Goal: Information Seeking & Learning: Check status

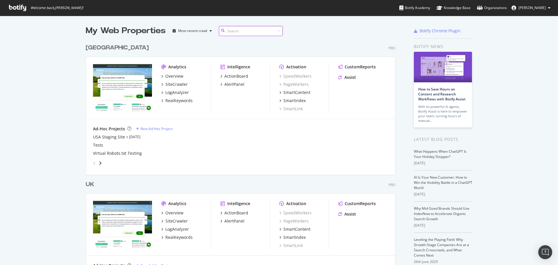
scroll to position [269, 310]
click at [175, 235] on div "RealKeywords" at bounding box center [178, 237] width 27 height 6
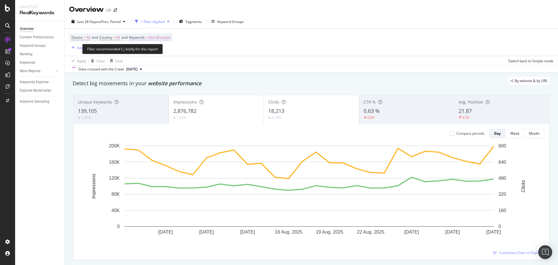
click at [160, 39] on span "Non-Branded" at bounding box center [160, 37] width 22 height 8
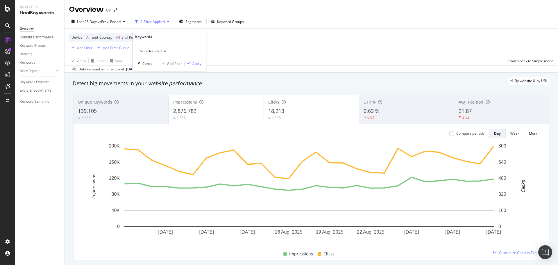
click at [156, 50] on span "Non-Branded" at bounding box center [150, 51] width 24 height 5
click at [154, 94] on span "All" at bounding box center [171, 96] width 59 height 5
click at [197, 65] on div "Apply" at bounding box center [196, 63] width 9 height 5
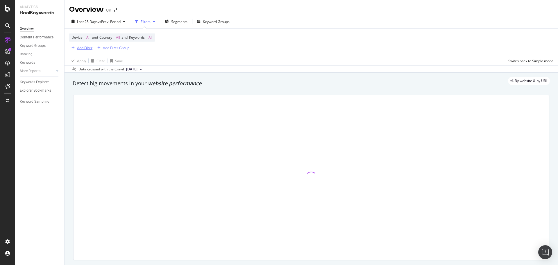
click at [86, 49] on div "Add Filter" at bounding box center [84, 47] width 15 height 5
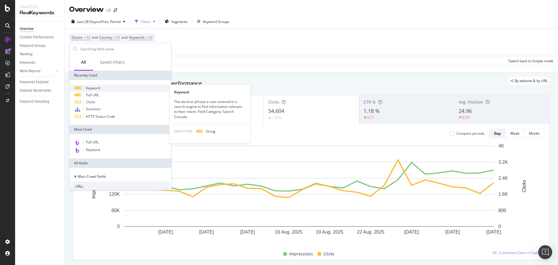
click at [95, 87] on span "Keyword" at bounding box center [93, 87] width 14 height 5
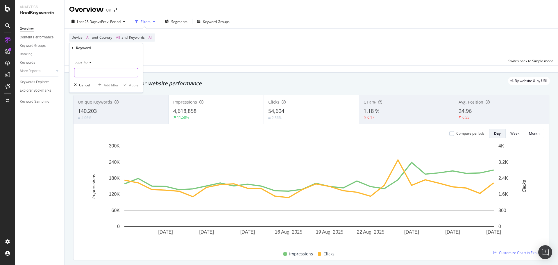
click at [92, 70] on input "text" at bounding box center [105, 72] width 63 height 9
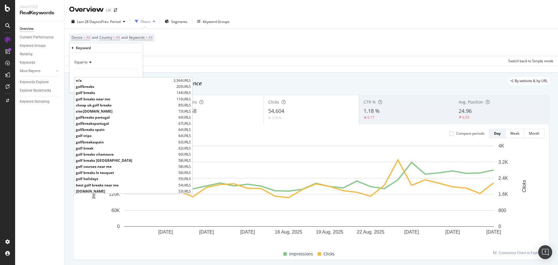
click at [73, 49] on icon at bounding box center [73, 47] width 2 height 3
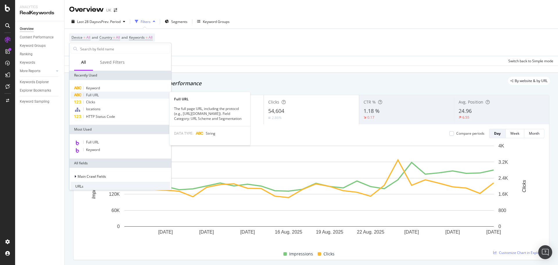
click at [97, 95] on span "Full URL" at bounding box center [92, 94] width 13 height 5
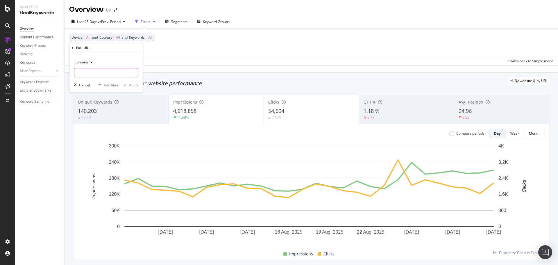
click at [95, 75] on input "text" at bounding box center [105, 72] width 63 height 9
paste input "[URL][DOMAIN_NAME]"
type input "[URL][DOMAIN_NAME]"
click at [131, 86] on div "Apply" at bounding box center [133, 85] width 9 height 5
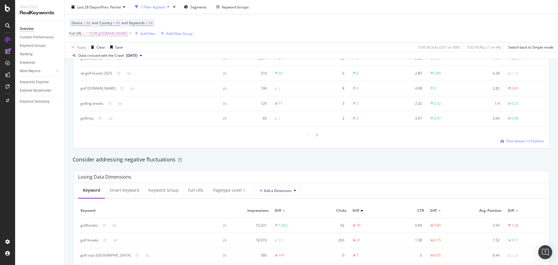
scroll to position [552, 0]
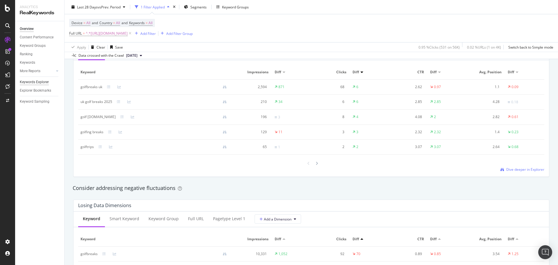
click at [43, 84] on div "Keywords Explorer" at bounding box center [34, 82] width 29 height 6
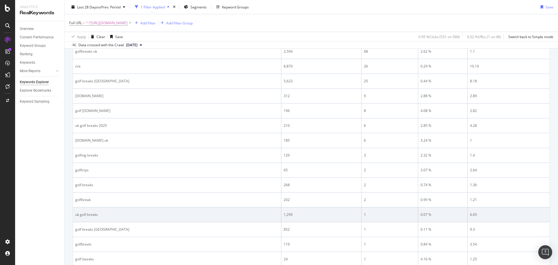
scroll to position [152, 0]
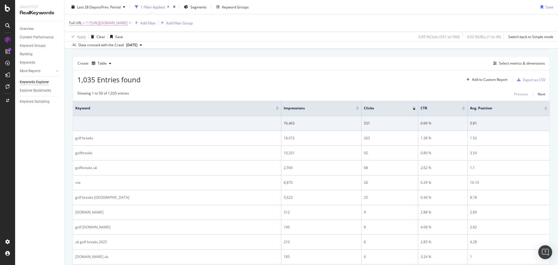
click at [128, 20] on span "^.*https://www.golfbreaks.com/en-gb/holidays/uk-and-ireland/.*$" at bounding box center [107, 23] width 42 height 8
click at [90, 44] on input "[URL][DOMAIN_NAME]" at bounding box center [101, 46] width 55 height 9
paste input "eng"
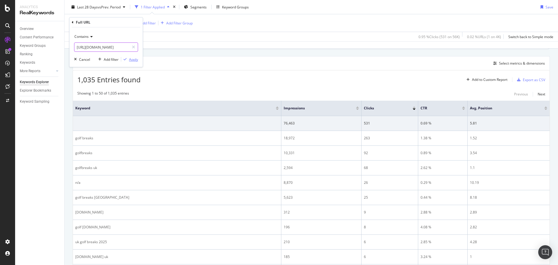
type input "[URL][DOMAIN_NAME]"
click at [133, 58] on div "Apply" at bounding box center [133, 59] width 9 height 5
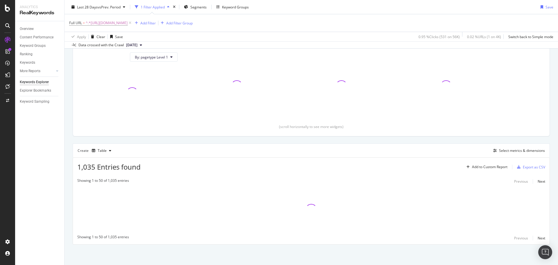
scroll to position [65, 0]
click at [107, 25] on span "^.*https://www.golfbreaks.com/en-gb/holidays/england/.*$" at bounding box center [107, 23] width 42 height 8
click at [90, 37] on icon at bounding box center [91, 36] width 4 height 3
click at [88, 50] on input "[URL][DOMAIN_NAME]" at bounding box center [101, 46] width 55 height 9
click at [128, 60] on div "button" at bounding box center [125, 59] width 8 height 3
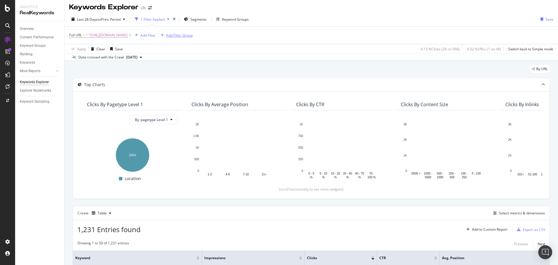
scroll to position [0, 0]
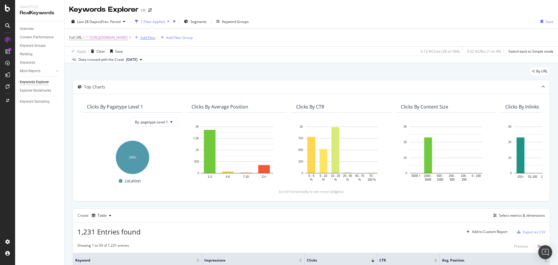
click at [156, 35] on div "Add Filter" at bounding box center [147, 37] width 15 height 5
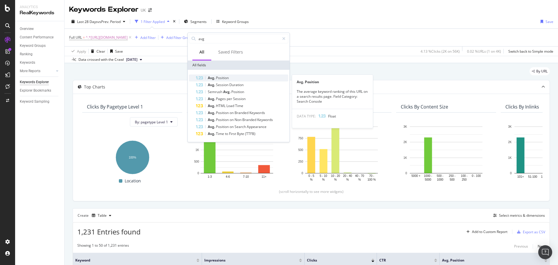
type input "avg"
click at [221, 77] on span "Position" at bounding box center [222, 77] width 13 height 5
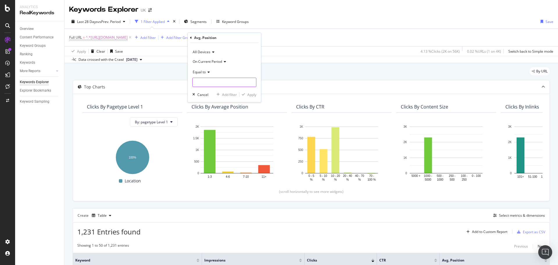
click at [206, 81] on input "number" at bounding box center [224, 82] width 64 height 9
click at [205, 73] on span "Equal to" at bounding box center [199, 71] width 13 height 5
click at [217, 115] on div "Greater than" at bounding box center [225, 114] width 62 height 8
click at [212, 84] on input "number" at bounding box center [224, 82] width 64 height 9
type input "2.5"
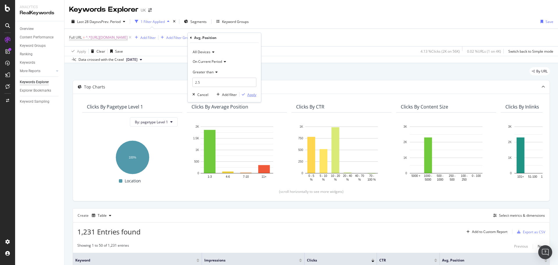
click at [248, 92] on div "Apply" at bounding box center [251, 94] width 9 height 5
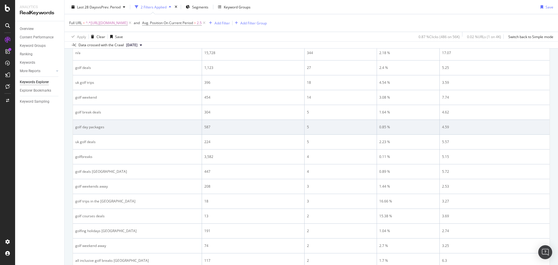
scroll to position [233, 0]
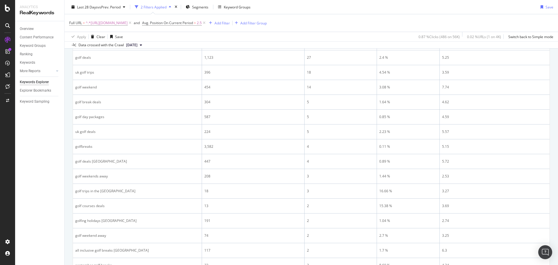
click at [48, 158] on div "Overview Content Performance Keyword Groups Ranking Keywords More Reports Count…" at bounding box center [39, 143] width 49 height 244
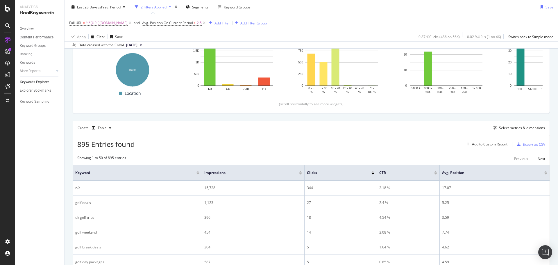
scroll to position [87, 0]
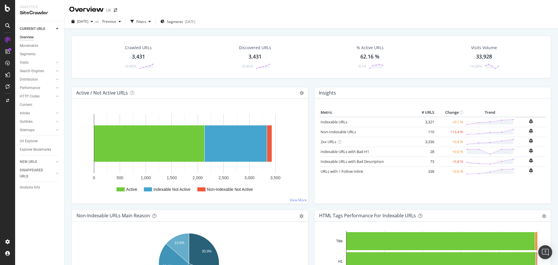
click at [35, 138] on div "Url Explorer" at bounding box center [42, 141] width 44 height 8
click at [34, 140] on div "Url Explorer" at bounding box center [29, 141] width 18 height 6
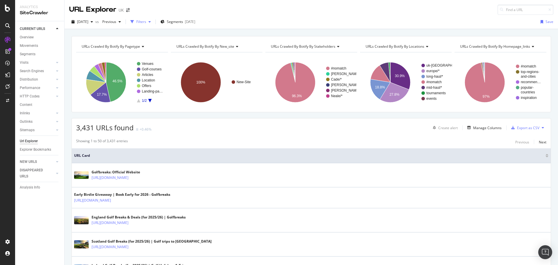
click at [146, 22] on div "Filters" at bounding box center [141, 21] width 10 height 5
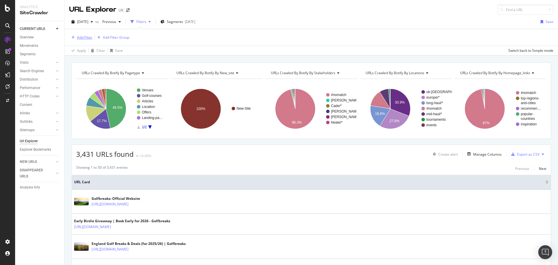
click at [86, 35] on div "Add Filter" at bounding box center [84, 37] width 15 height 5
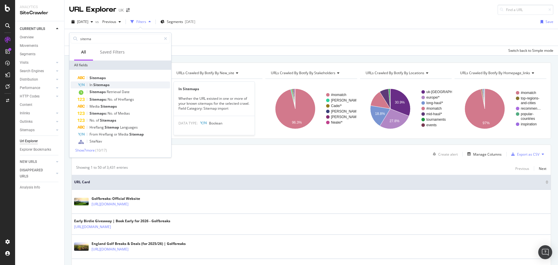
type input "sitema"
click at [104, 85] on span "Sitemaps" at bounding box center [101, 84] width 16 height 5
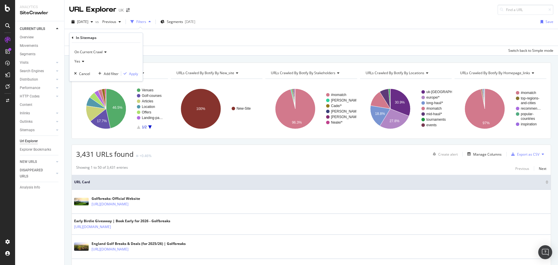
click at [76, 60] on span "Yes" at bounding box center [77, 61] width 6 height 5
click at [80, 79] on span "No" at bounding box center [79, 81] width 5 height 5
click at [135, 72] on div "Apply" at bounding box center [133, 73] width 9 height 5
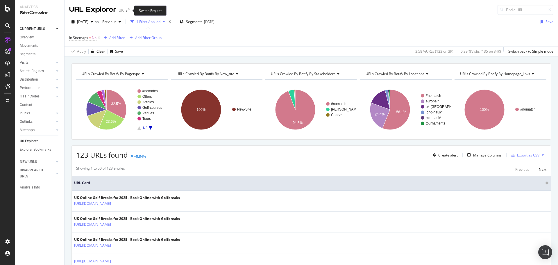
click at [125, 10] on span at bounding box center [128, 10] width 8 height 4
click at [127, 11] on icon "arrow-right-arrow-left" at bounding box center [127, 10] width 3 height 4
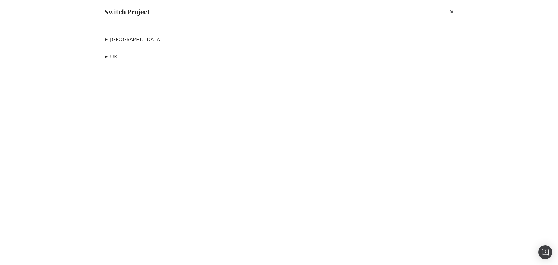
click at [116, 38] on link "[GEOGRAPHIC_DATA]" at bounding box center [135, 39] width 51 height 6
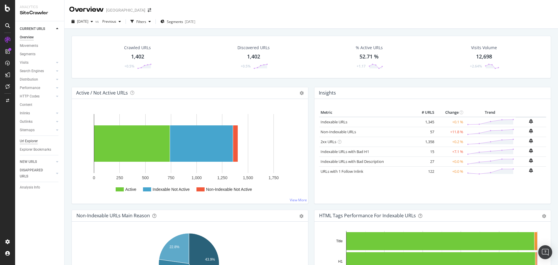
click at [35, 139] on div "Url Explorer" at bounding box center [29, 141] width 18 height 6
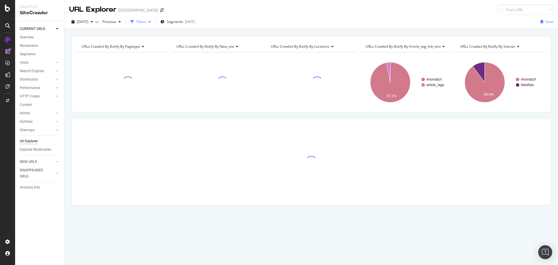
click at [134, 22] on icon "button" at bounding box center [132, 21] width 3 height 3
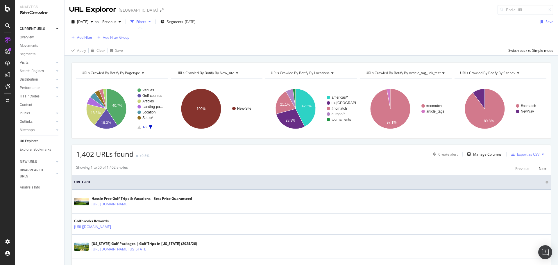
click at [89, 38] on div "Add Filter" at bounding box center [84, 37] width 15 height 5
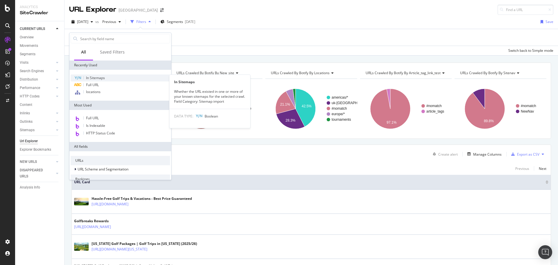
click at [98, 77] on span "In Sitemaps" at bounding box center [95, 77] width 19 height 5
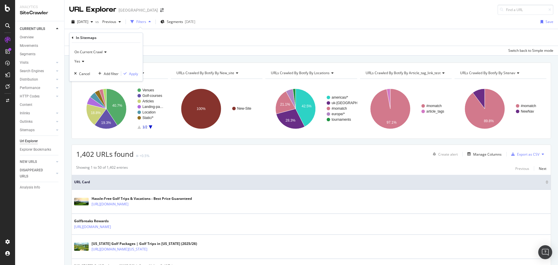
click at [86, 61] on div "Yes" at bounding box center [106, 61] width 64 height 9
click at [82, 79] on div "No" at bounding box center [107, 81] width 62 height 8
click at [139, 72] on div "On Current Crawl No Cancel Add filter Apply" at bounding box center [105, 62] width 73 height 38
click at [134, 74] on div "Apply" at bounding box center [133, 73] width 9 height 5
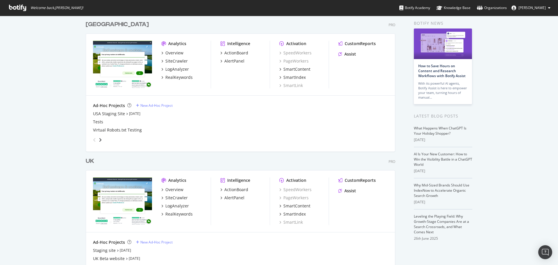
scroll to position [54, 0]
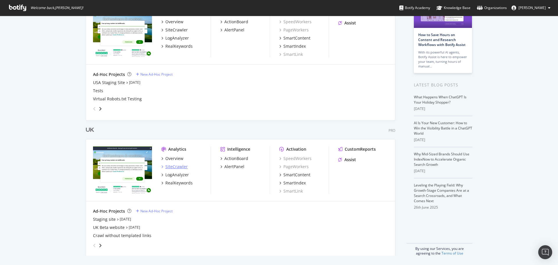
click at [176, 167] on div "SiteCrawler" at bounding box center [176, 167] width 22 height 6
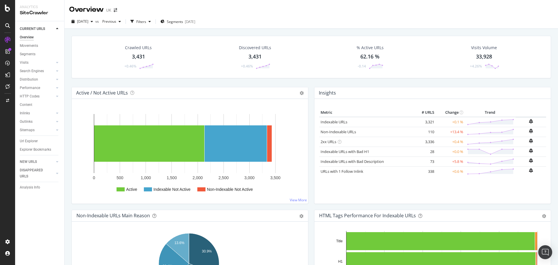
drag, startPoint x: 34, startPoint y: 141, endPoint x: 116, endPoint y: 103, distance: 90.5
click at [34, 141] on div "Url Explorer" at bounding box center [29, 141] width 18 height 6
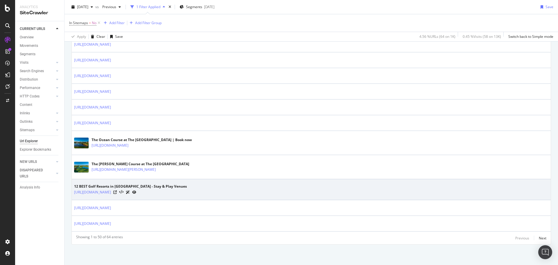
scroll to position [727, 0]
